Goal: Information Seeking & Learning: Learn about a topic

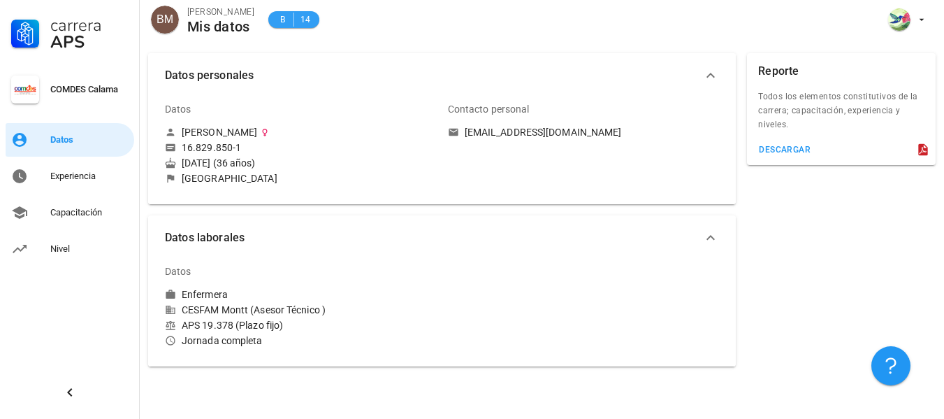
click at [307, 17] on span "14" at bounding box center [305, 20] width 11 height 14
click at [259, 310] on div "CESFAM Montt (Asesor Técnico )" at bounding box center [301, 309] width 272 height 13
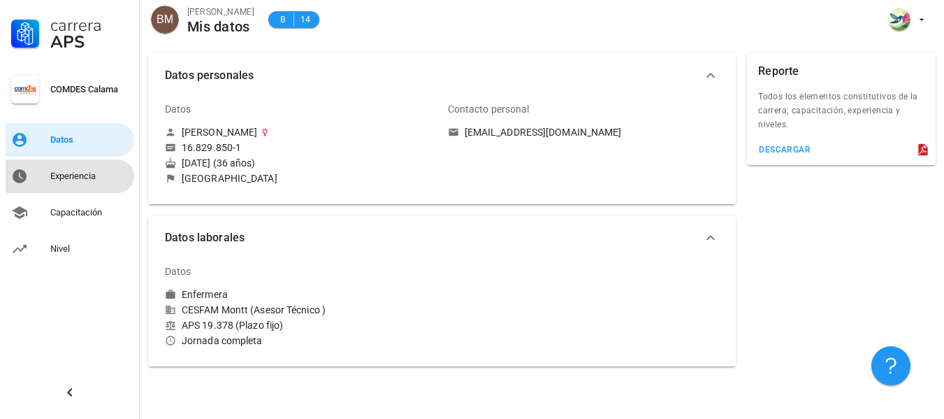
click at [87, 168] on div "Experiencia" at bounding box center [89, 176] width 78 height 22
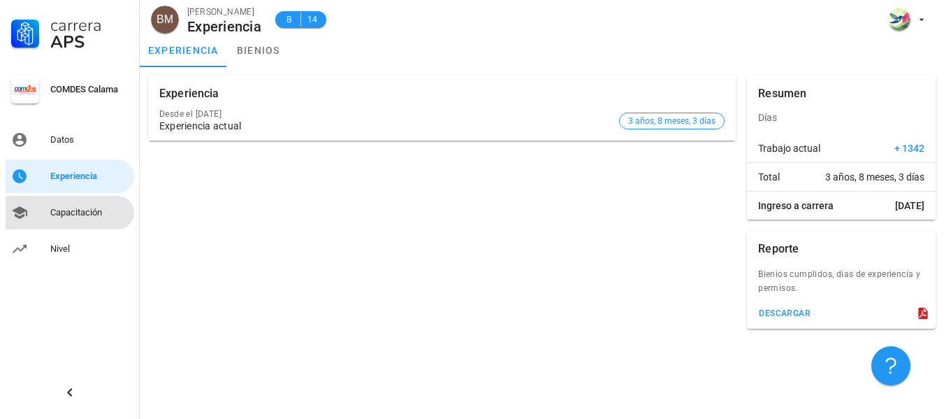
click at [83, 211] on div "Capacitación" at bounding box center [89, 212] width 78 height 11
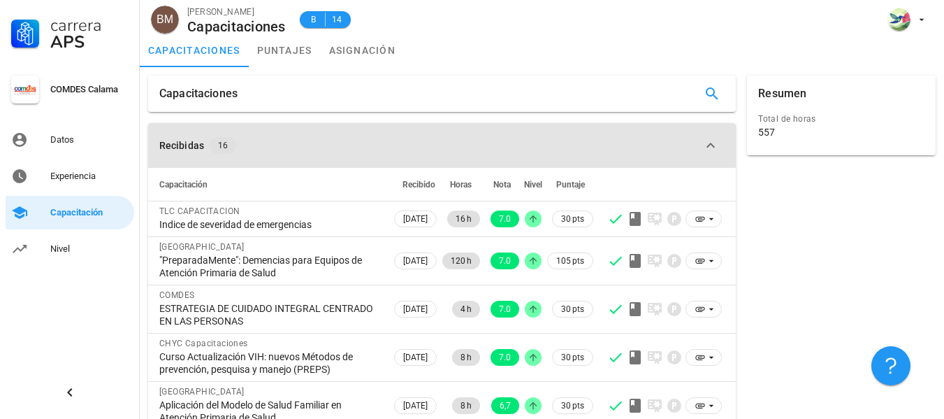
click at [710, 149] on icon "button" at bounding box center [710, 145] width 17 height 17
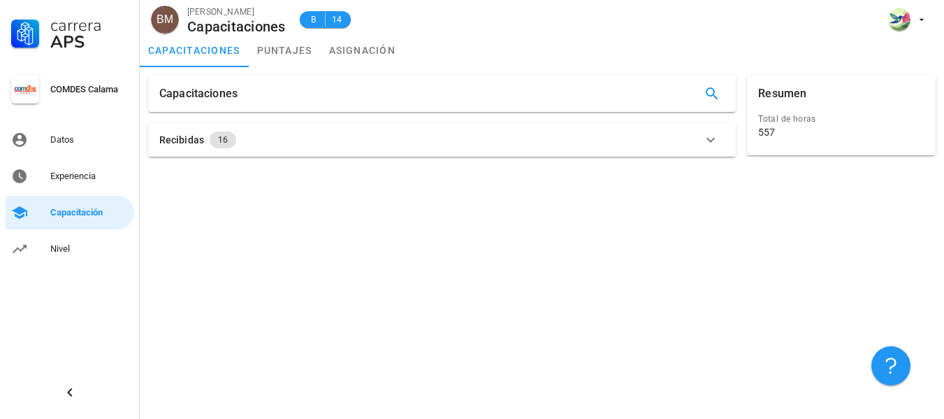
click at [710, 149] on button "Recibidas 16" at bounding box center [442, 140] width 588 height 34
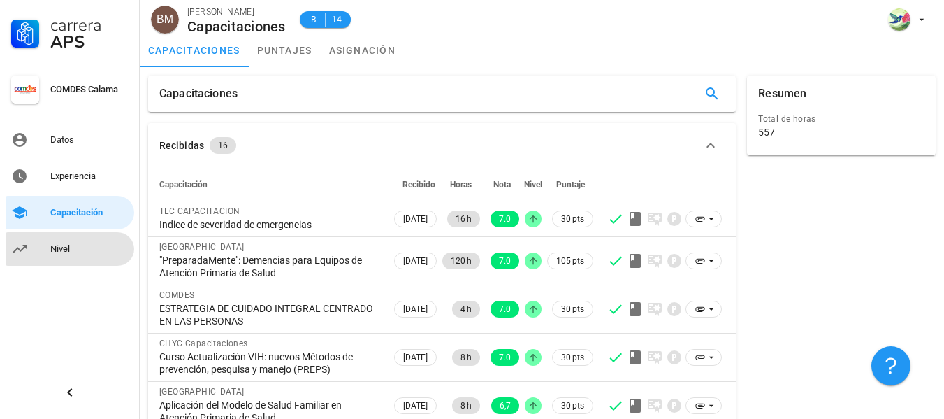
click at [30, 234] on link "Nivel" at bounding box center [70, 249] width 129 height 34
